Goal: Check status: Check status

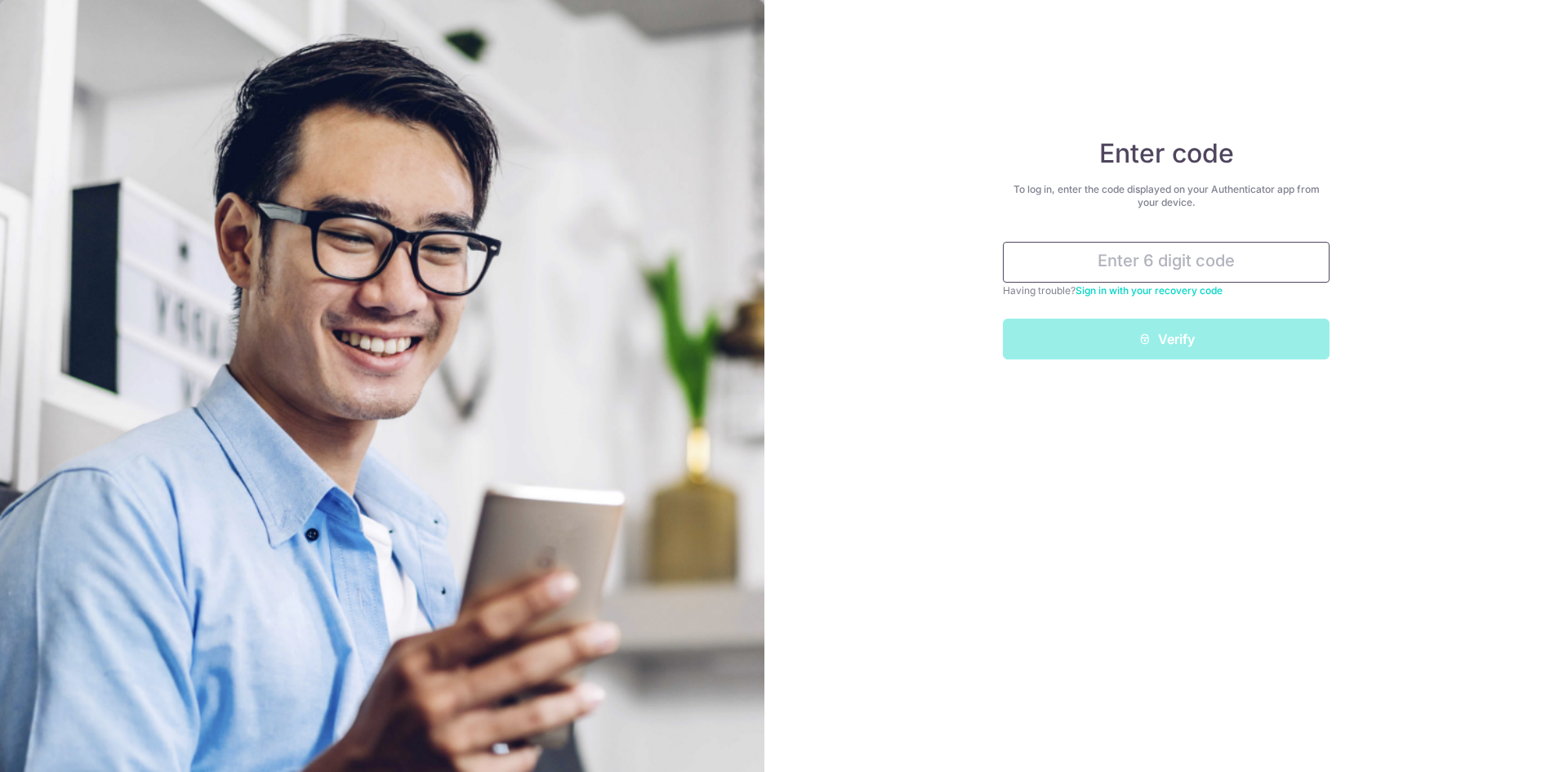
click at [1173, 270] on input "text" at bounding box center [1166, 262] width 327 height 40
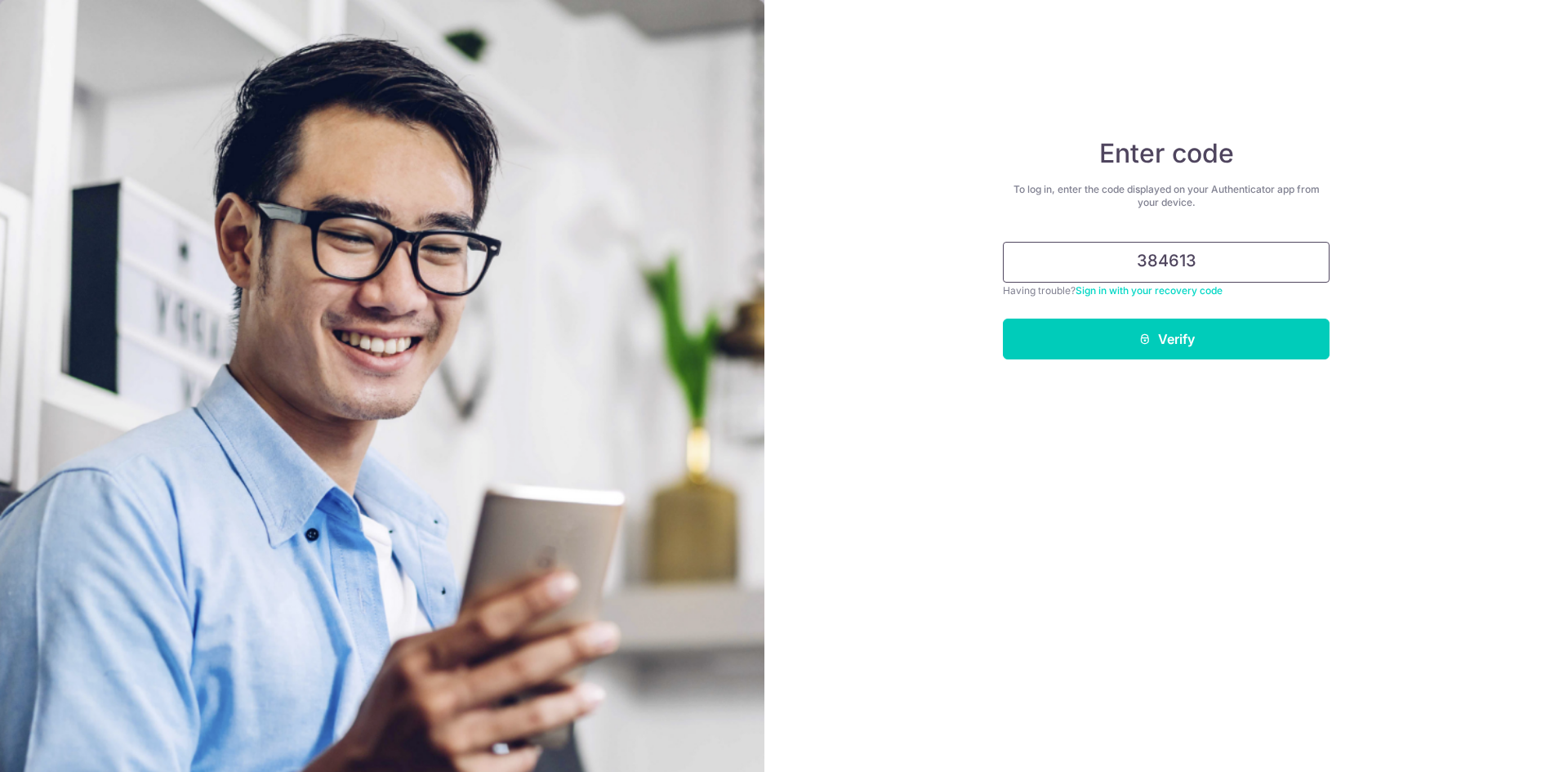
type input "384613"
click at [1003, 319] on button "Verify" at bounding box center [1166, 338] width 327 height 40
click at [1121, 341] on button "Verify" at bounding box center [1166, 338] width 327 height 40
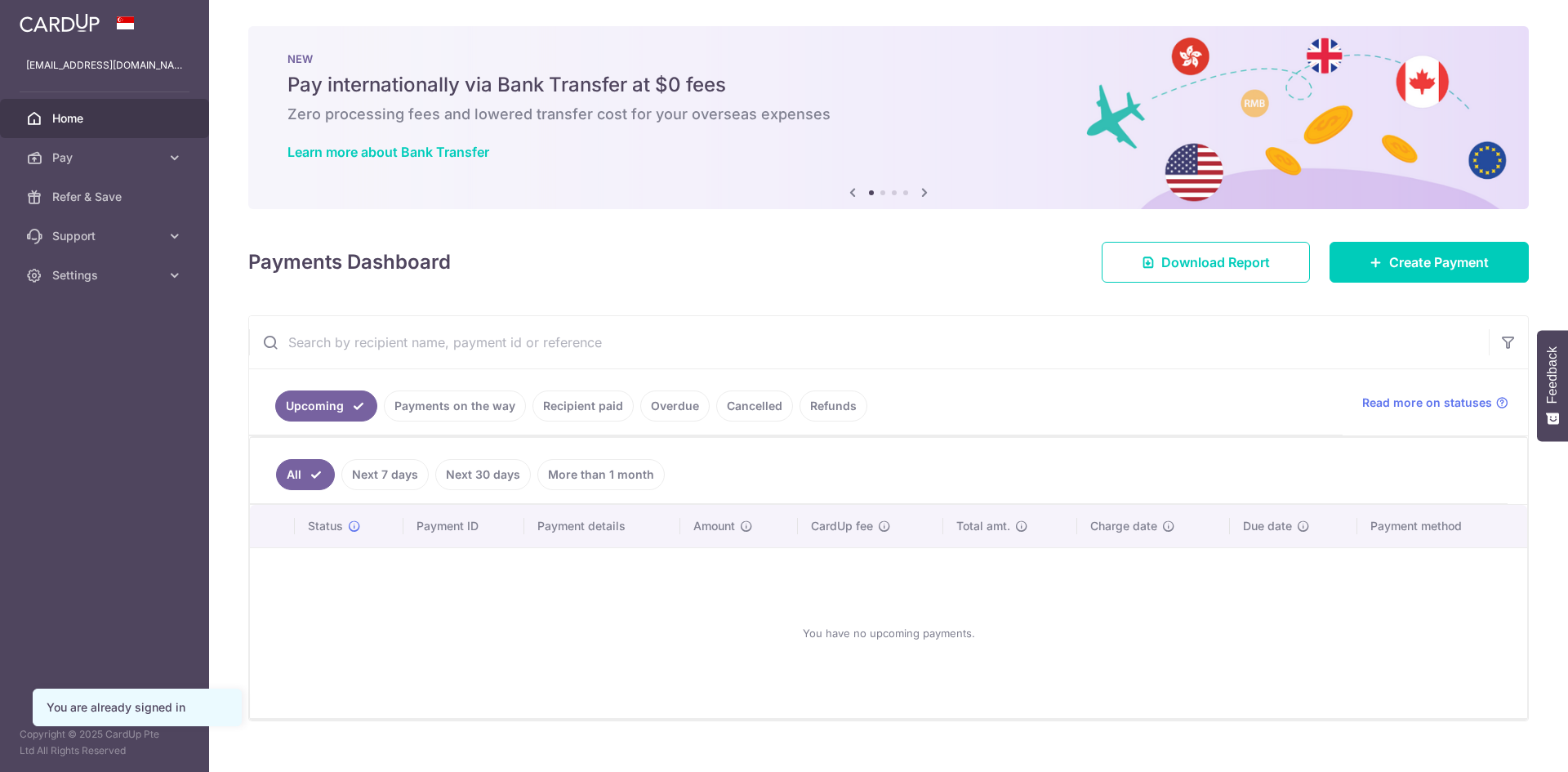
click at [591, 410] on link "Recipient paid" at bounding box center [583, 406] width 102 height 31
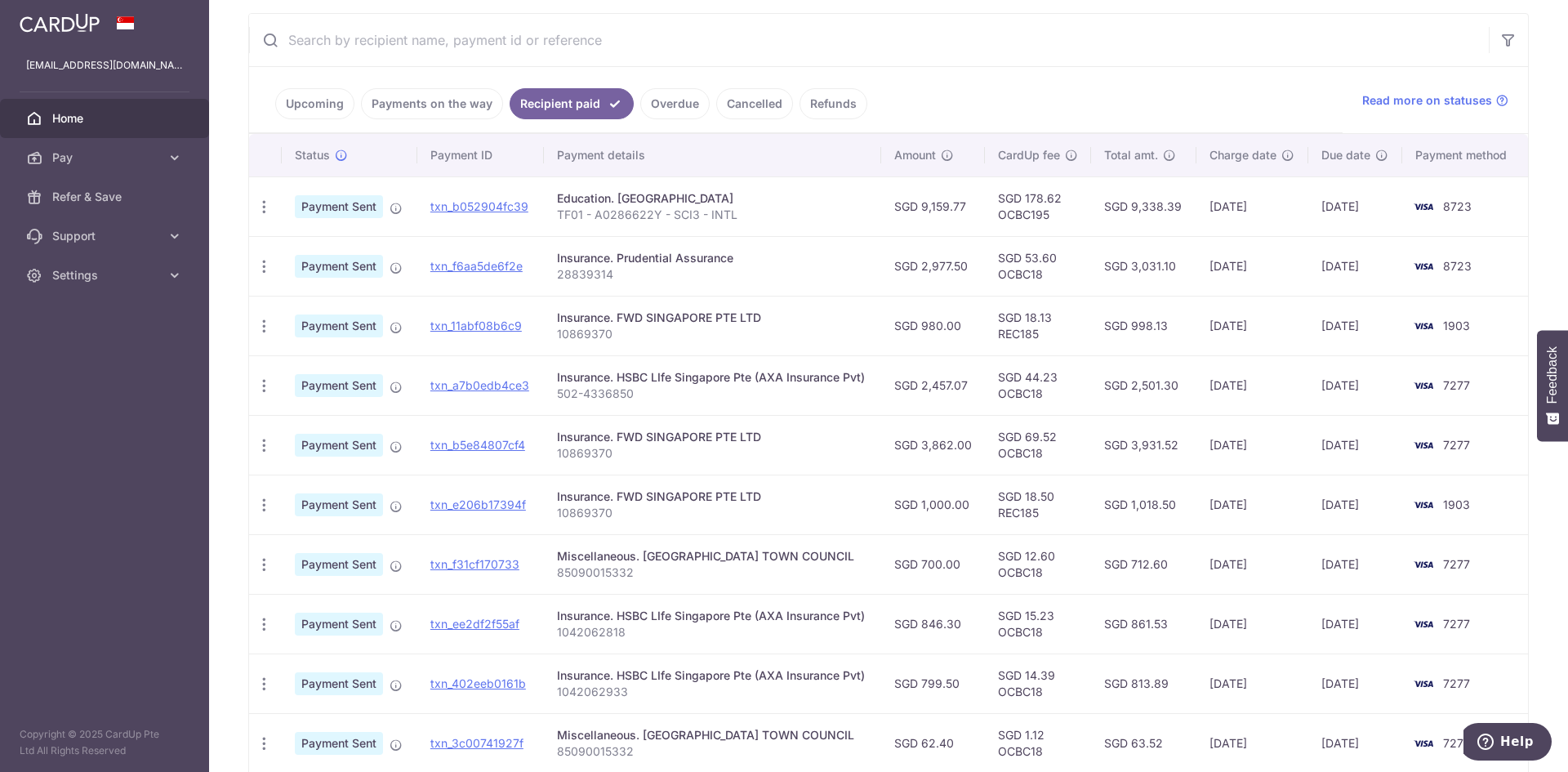
scroll to position [327, 0]
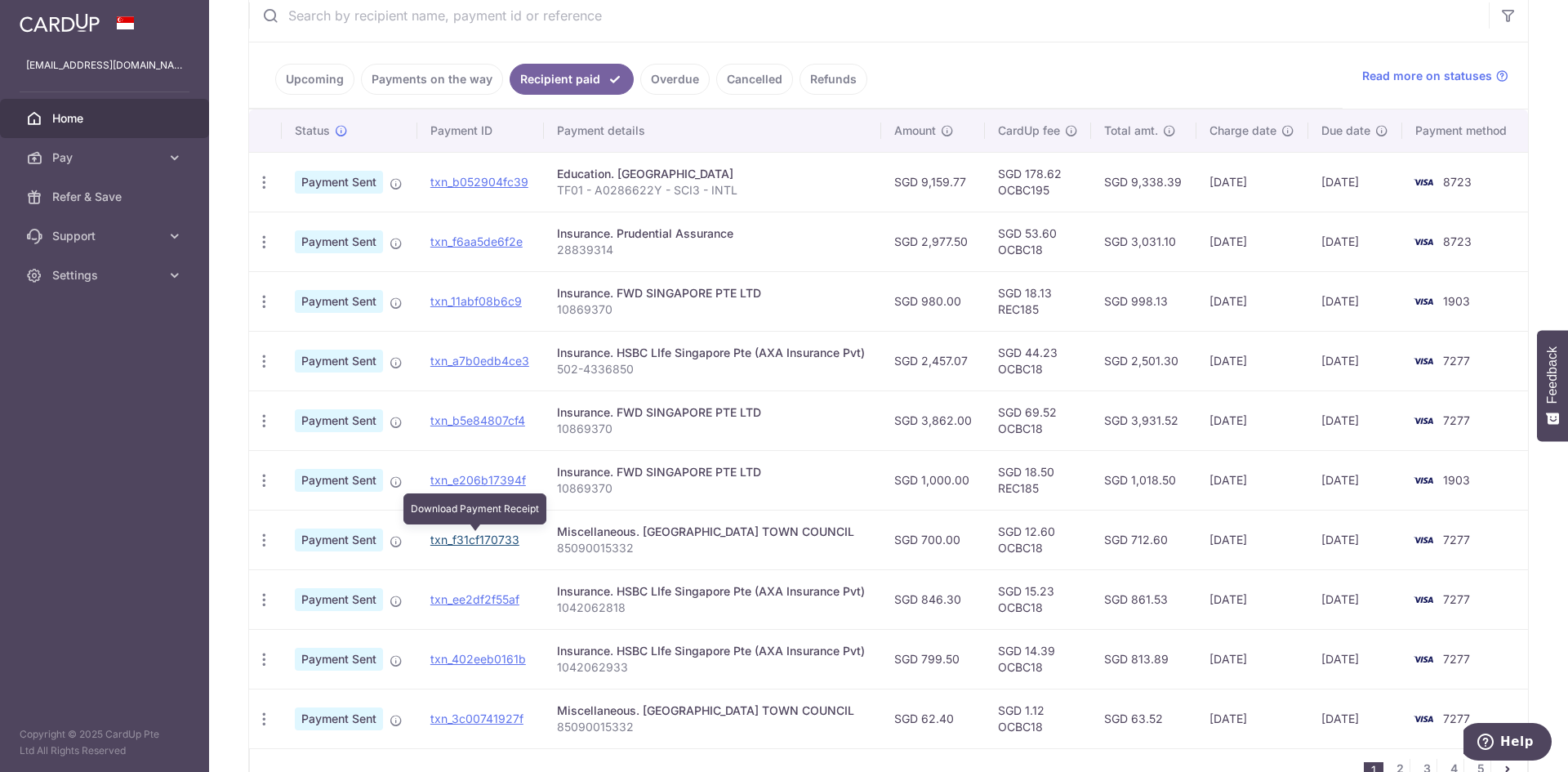
click at [490, 542] on link "txn_f31cf170733" at bounding box center [474, 539] width 89 height 13
